Goal: Task Accomplishment & Management: Use online tool/utility

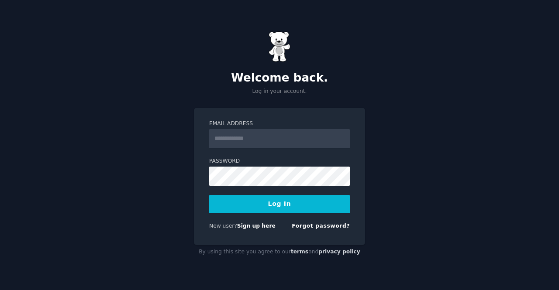
click at [239, 139] on input "Email Address" at bounding box center [279, 138] width 141 height 19
type input "**********"
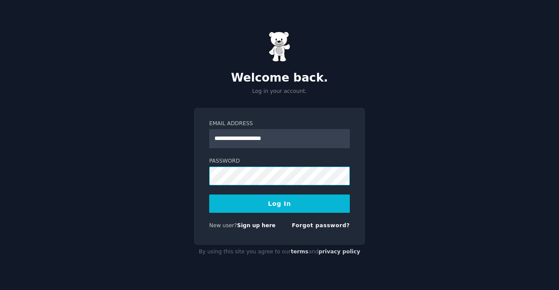
click at [209, 195] on button "Log In" at bounding box center [279, 204] width 141 height 18
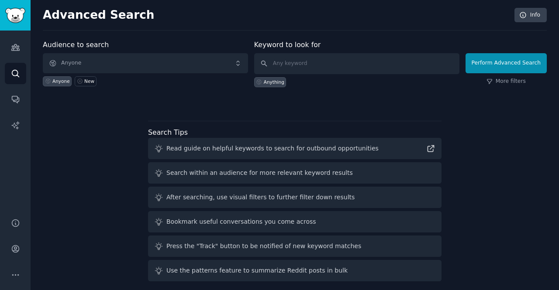
scroll to position [5, 0]
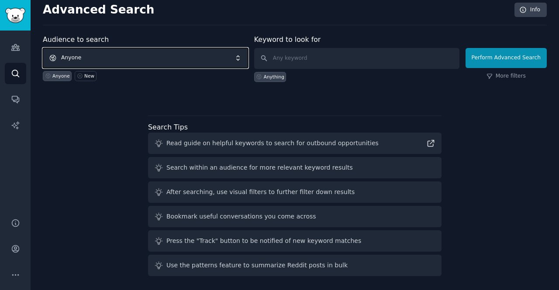
click at [134, 57] on span "Anyone" at bounding box center [145, 58] width 205 height 20
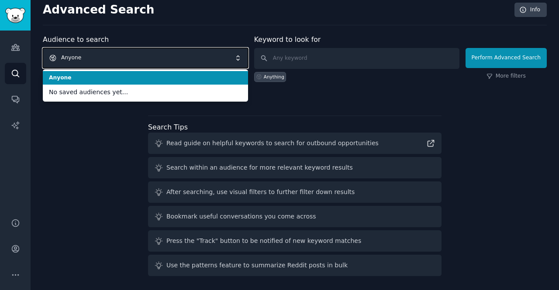
click at [134, 57] on span "Anyone" at bounding box center [145, 58] width 205 height 20
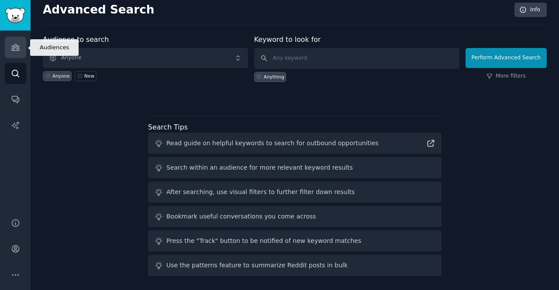
click at [11, 45] on icon "Sidebar" at bounding box center [15, 47] width 9 height 9
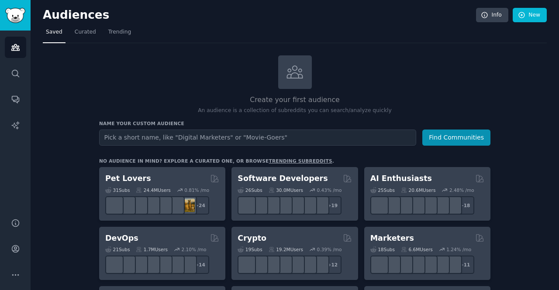
type input "n"
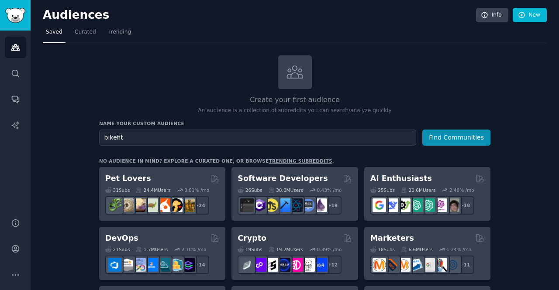
type input "bikefit"
click at [422, 130] on button "Find Communities" at bounding box center [456, 138] width 68 height 16
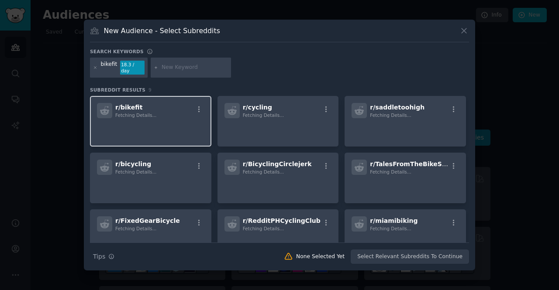
click at [134, 107] on span "r/ bikefit" at bounding box center [128, 107] width 27 height 7
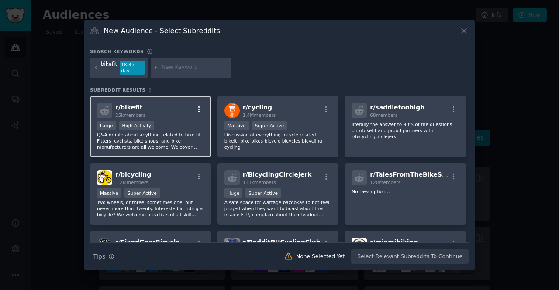
click at [198, 106] on icon "button" at bounding box center [199, 109] width 2 height 6
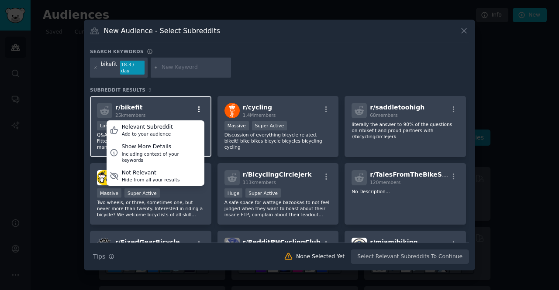
click at [198, 106] on icon "button" at bounding box center [199, 109] width 2 height 6
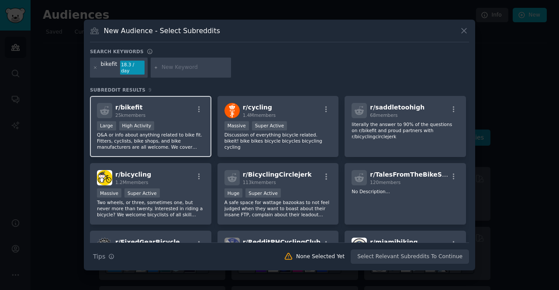
click at [129, 106] on span "r/ bikefit" at bounding box center [128, 107] width 27 height 7
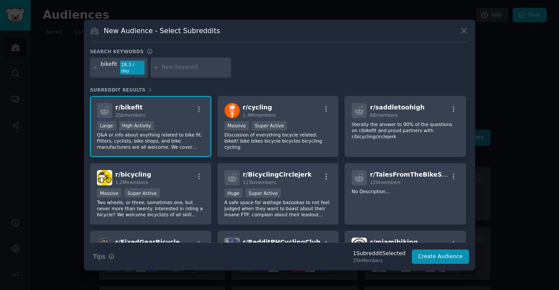
click at [129, 106] on span "r/ bikefit" at bounding box center [128, 107] width 27 height 7
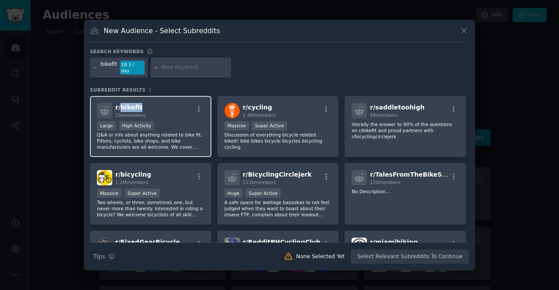
click at [129, 106] on span "r/ bikefit" at bounding box center [128, 107] width 27 height 7
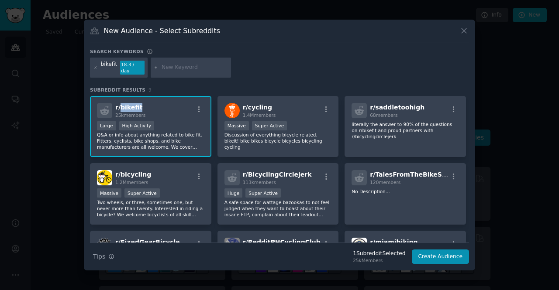
click at [129, 106] on span "r/ bikefit" at bounding box center [128, 107] width 27 height 7
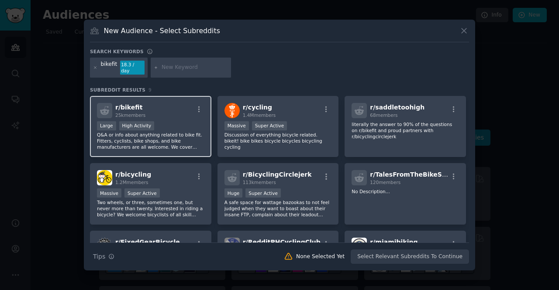
click at [129, 106] on span "r/ bikefit" at bounding box center [128, 107] width 27 height 7
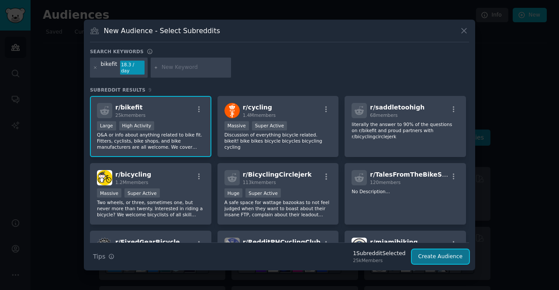
click at [426, 252] on button "Create Audience" at bounding box center [441, 257] width 58 height 15
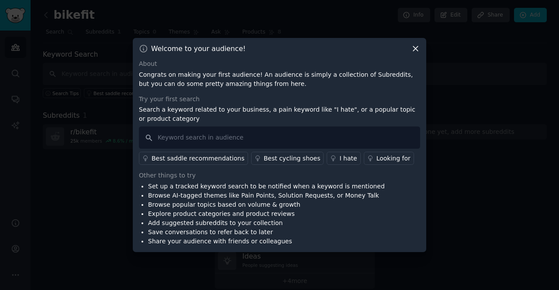
click at [418, 45] on icon at bounding box center [415, 48] width 9 height 9
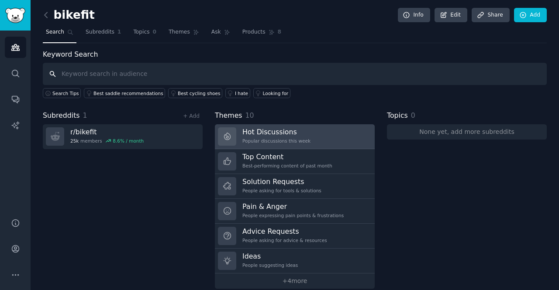
scroll to position [9, 0]
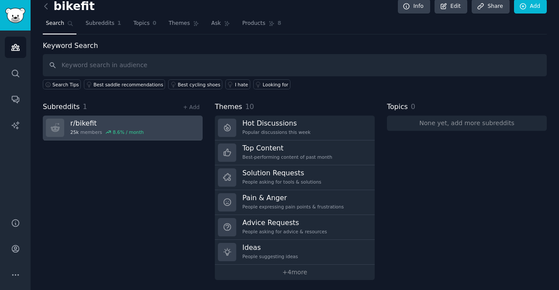
click at [92, 124] on h3 "r/ bikefit" at bounding box center [106, 123] width 73 height 9
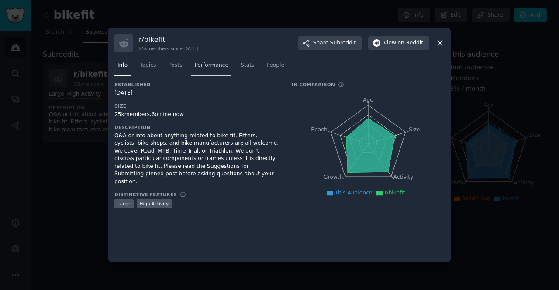
click at [199, 64] on span "Performance" at bounding box center [211, 66] width 34 height 8
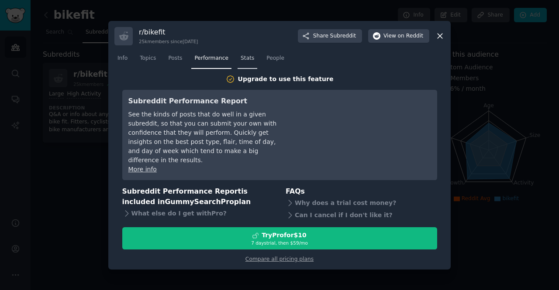
click at [241, 62] on span "Stats" at bounding box center [248, 59] width 14 height 8
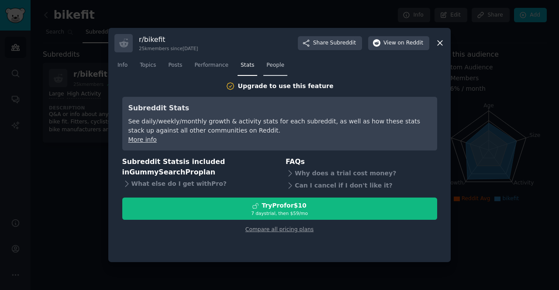
click at [266, 65] on span "People" at bounding box center [275, 66] width 18 height 8
click at [203, 64] on span "Performance" at bounding box center [211, 66] width 34 height 8
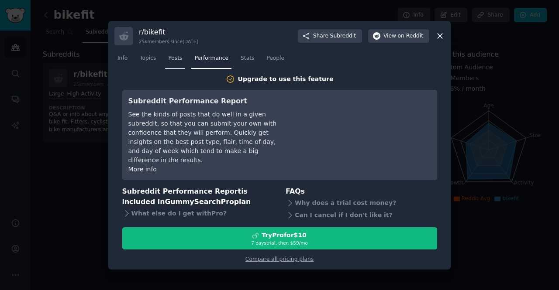
click at [175, 60] on span "Posts" at bounding box center [175, 59] width 14 height 8
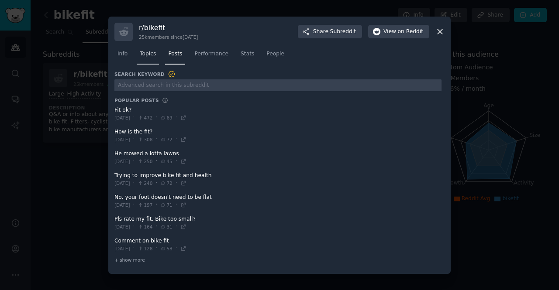
click at [147, 57] on span "Topics" at bounding box center [148, 54] width 16 height 8
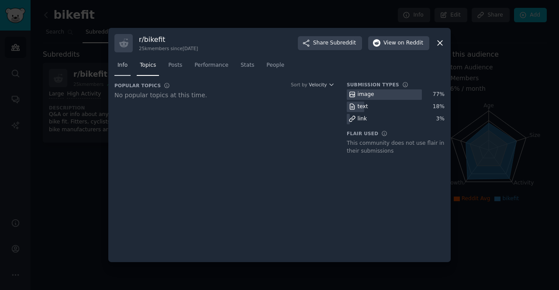
click at [126, 67] on span "Info" at bounding box center [122, 66] width 10 height 8
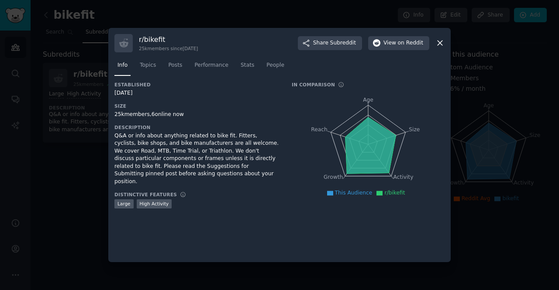
click at [439, 40] on icon at bounding box center [439, 42] width 9 height 9
